Goal: Information Seeking & Learning: Learn about a topic

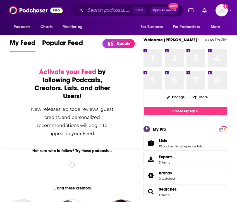
click at [93, 9] on input "Search podcasts, credits, & more..." at bounding box center [108, 10] width 47 height 9
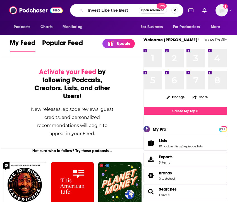
type input "Invest Like the Best"
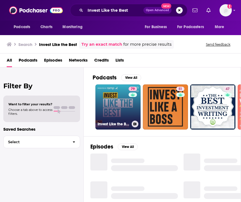
click at [112, 100] on link "79 Invest Like the Best with [PERSON_NAME]" at bounding box center [117, 106] width 45 height 45
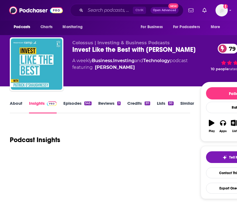
click at [53, 105] on img at bounding box center [52, 103] width 10 height 4
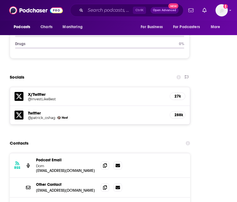
scroll to position [836, 0]
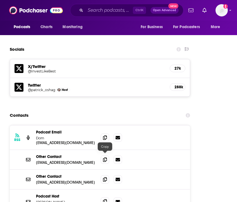
click at [107, 199] on icon at bounding box center [105, 201] width 4 height 4
